Goal: Find specific page/section: Find specific page/section

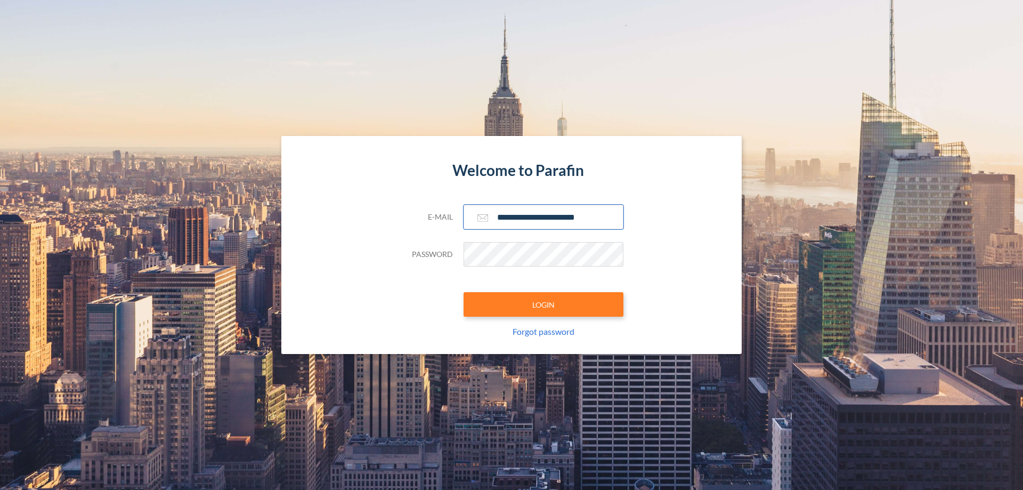
type input "**********"
click at [544, 304] on button "LOGIN" at bounding box center [544, 304] width 160 height 25
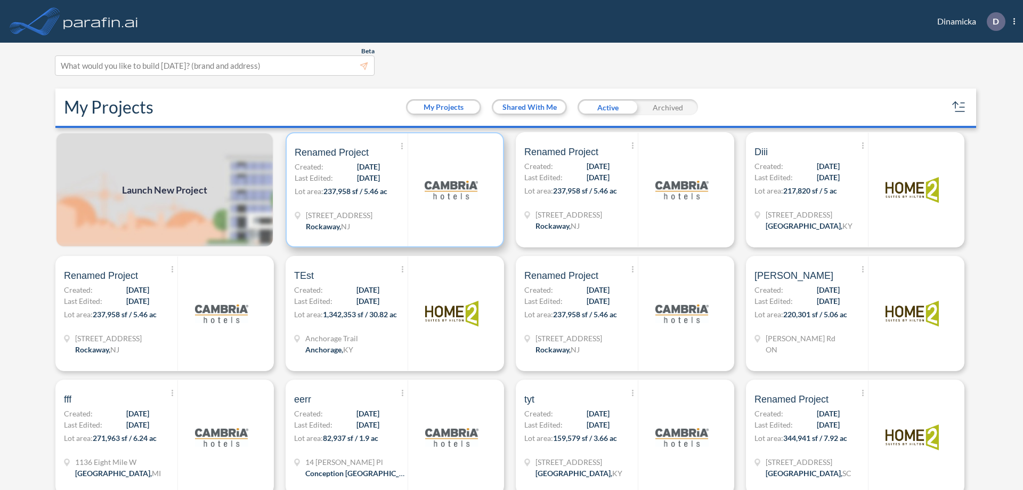
scroll to position [3, 0]
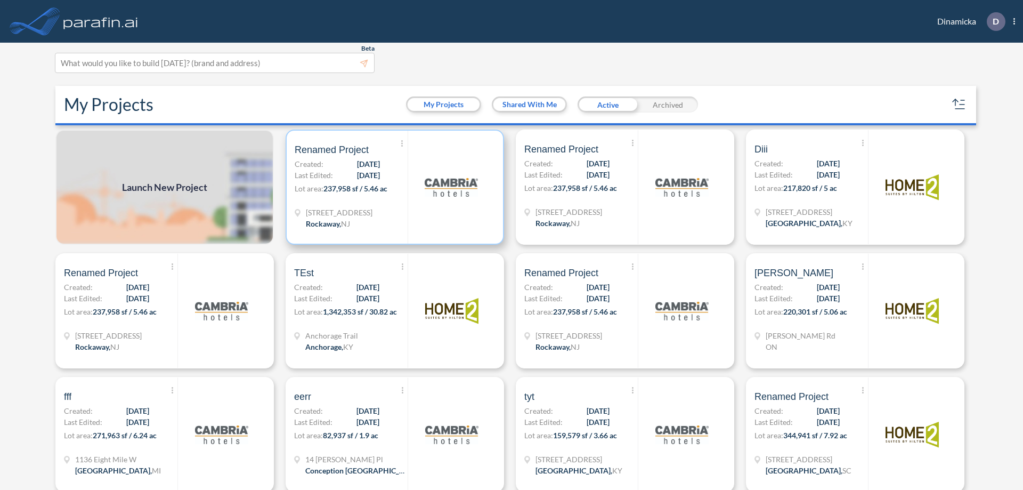
click at [393, 187] on p "Lot area: 237,958 sf / 5.46 ac" at bounding box center [351, 190] width 113 height 15
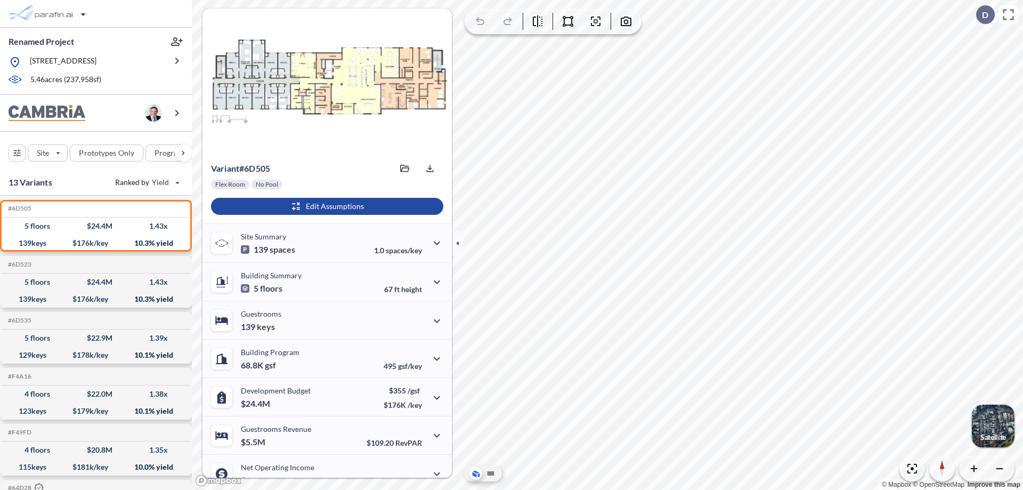
scroll to position [54, 0]
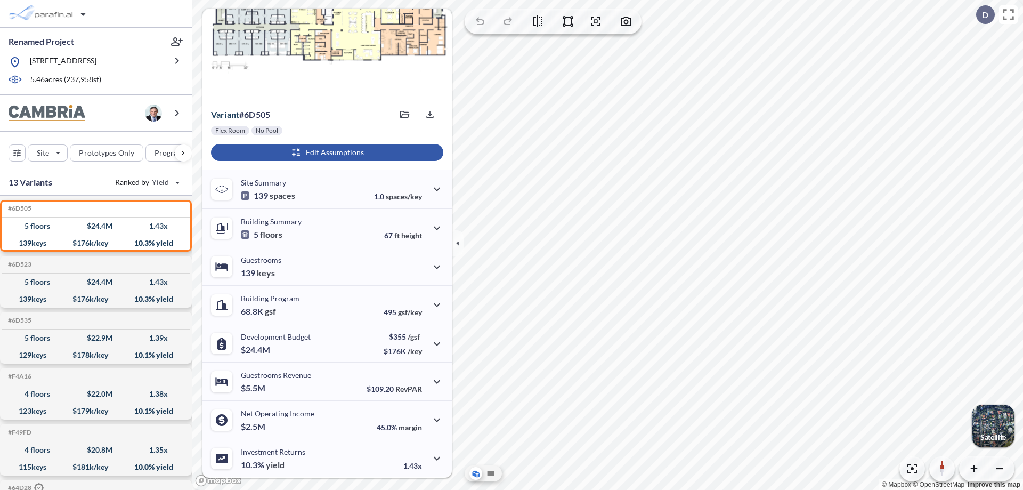
click at [326, 152] on div "button" at bounding box center [327, 152] width 232 height 17
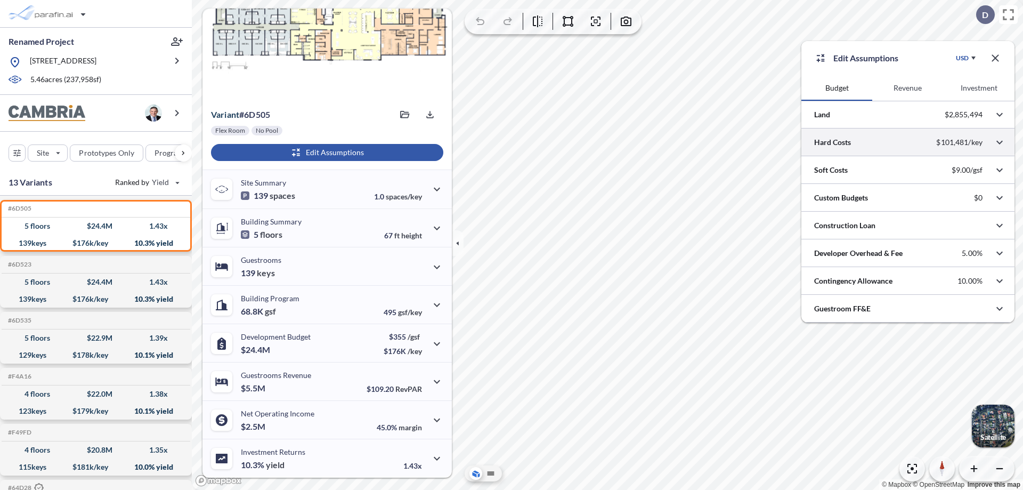
click at [908, 142] on div at bounding box center [907, 141] width 213 height 27
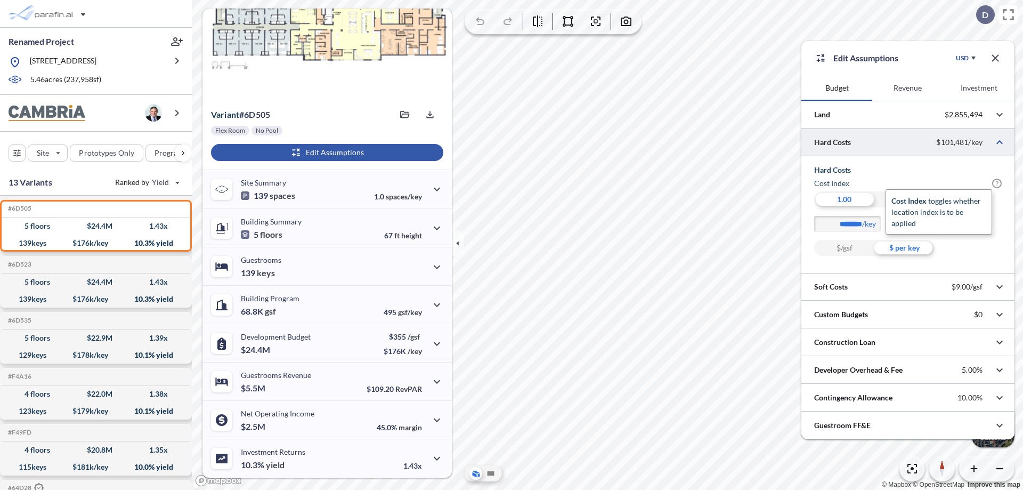
click at [997, 183] on span "?" at bounding box center [997, 184] width 10 height 10
